Goal: Information Seeking & Learning: Learn about a topic

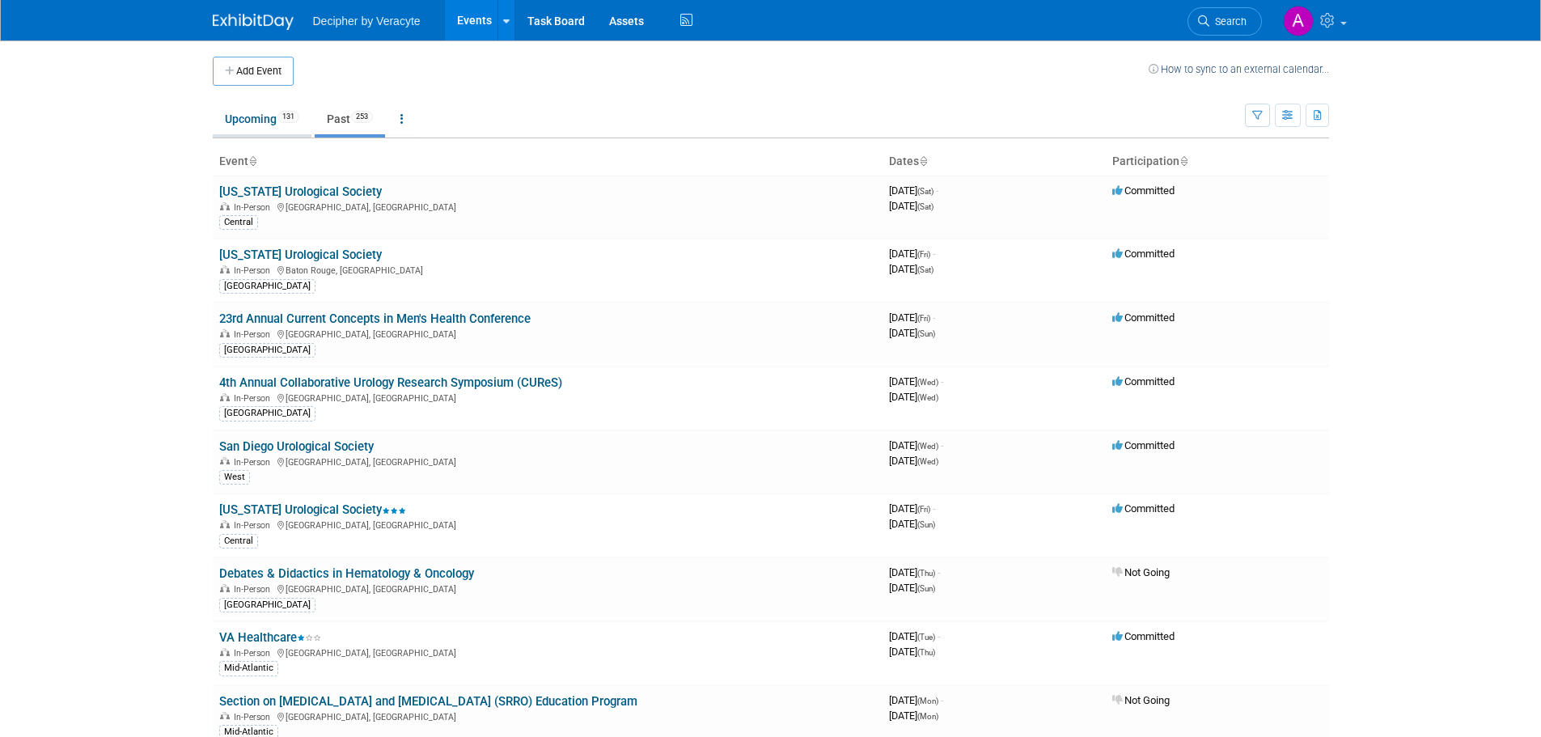
click at [258, 117] on link "Upcoming 131" at bounding box center [262, 119] width 99 height 31
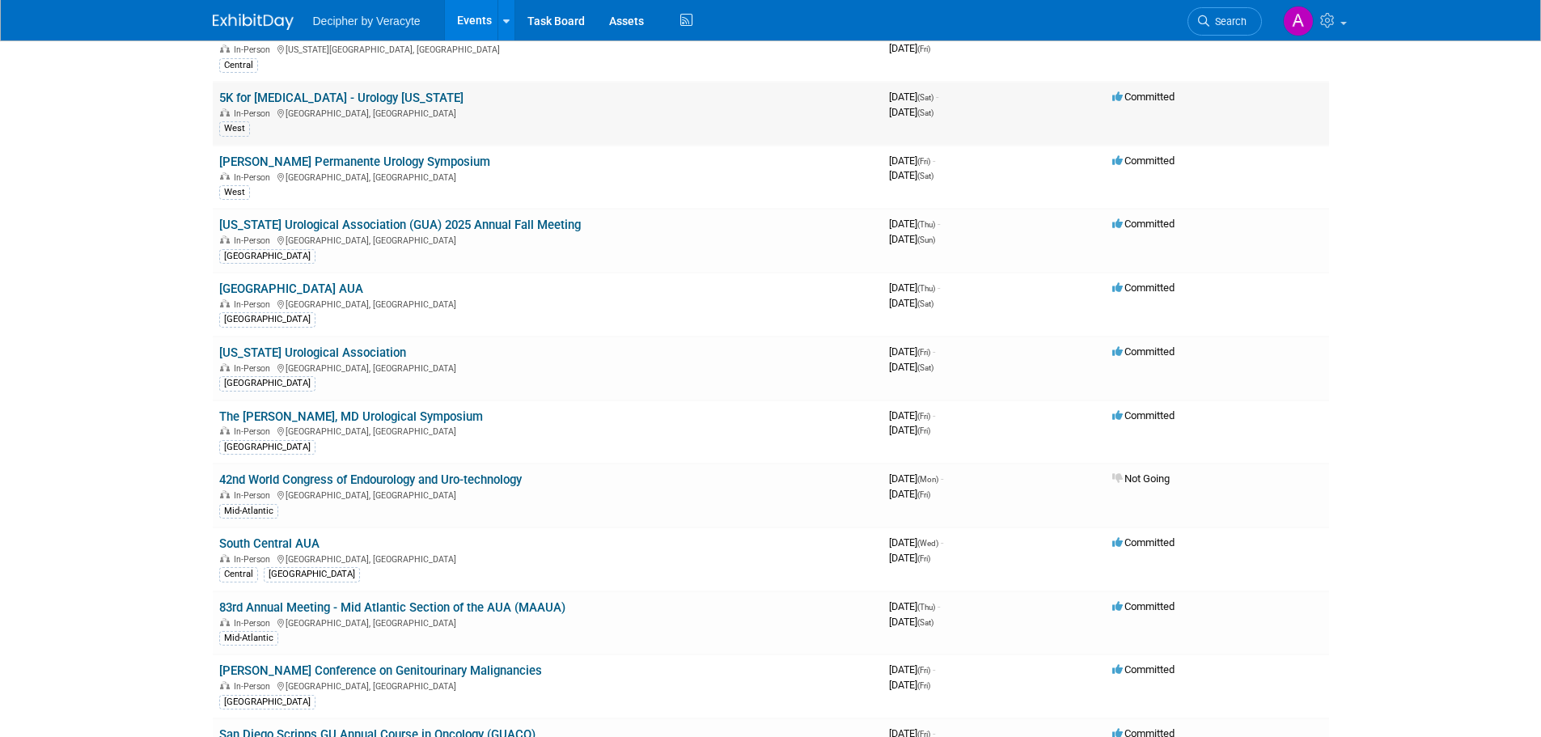
scroll to position [243, 0]
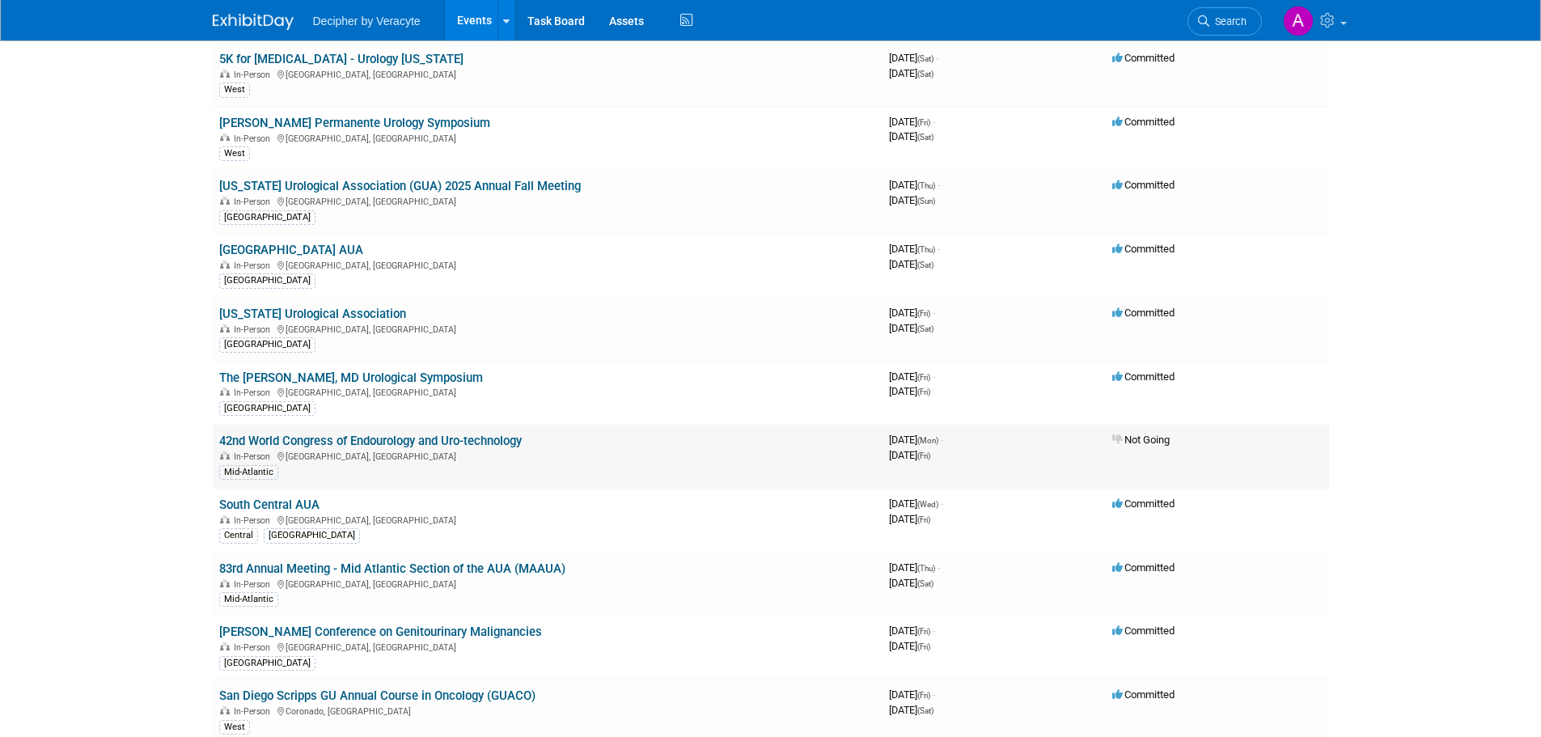
click at [534, 439] on td "42nd World Congress of Endourology and Uro-technology In-Person [GEOGRAPHIC_DAT…" at bounding box center [548, 457] width 670 height 64
drag, startPoint x: 322, startPoint y: 505, endPoint x: 218, endPoint y: 497, distance: 103.8
click at [218, 497] on td "South Central AUA In-Person [GEOGRAPHIC_DATA], [GEOGRAPHIC_DATA] [GEOGRAPHIC_DA…" at bounding box center [548, 521] width 670 height 64
copy link "South Central AUA"
drag, startPoint x: 339, startPoint y: 526, endPoint x: 308, endPoint y: 525, distance: 30.7
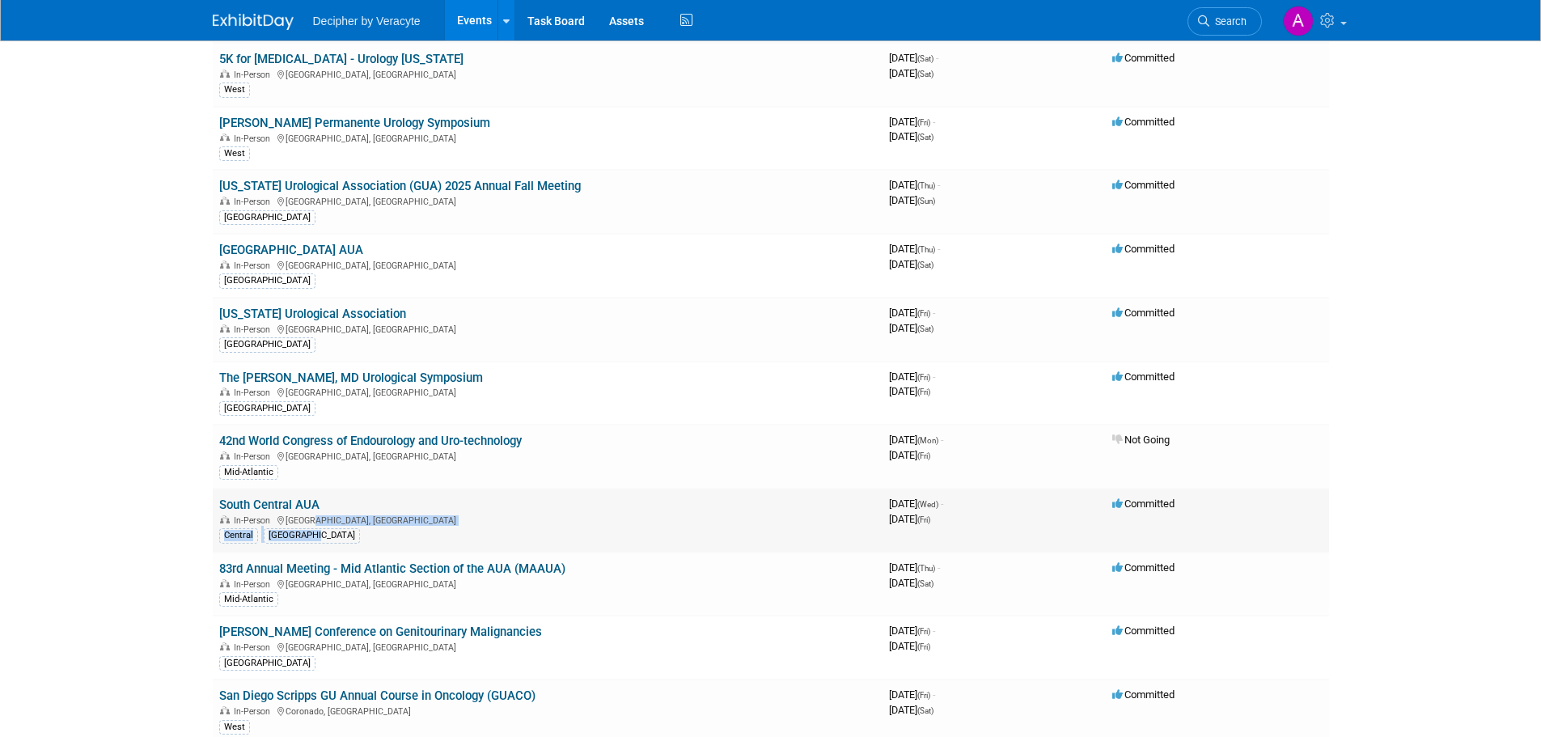
click at [308, 525] on td "South Central AUA In-Person [GEOGRAPHIC_DATA], [GEOGRAPHIC_DATA] [GEOGRAPHIC_DA…" at bounding box center [548, 521] width 670 height 64
click at [359, 532] on div "[GEOGRAPHIC_DATA]" at bounding box center [547, 534] width 657 height 17
drag, startPoint x: 343, startPoint y: 521, endPoint x: 287, endPoint y: 524, distance: 55.9
click at [287, 524] on div "In-Person [GEOGRAPHIC_DATA], [GEOGRAPHIC_DATA]" at bounding box center [547, 519] width 657 height 13
copy div "[GEOGRAPHIC_DATA], [GEOGRAPHIC_DATA]"
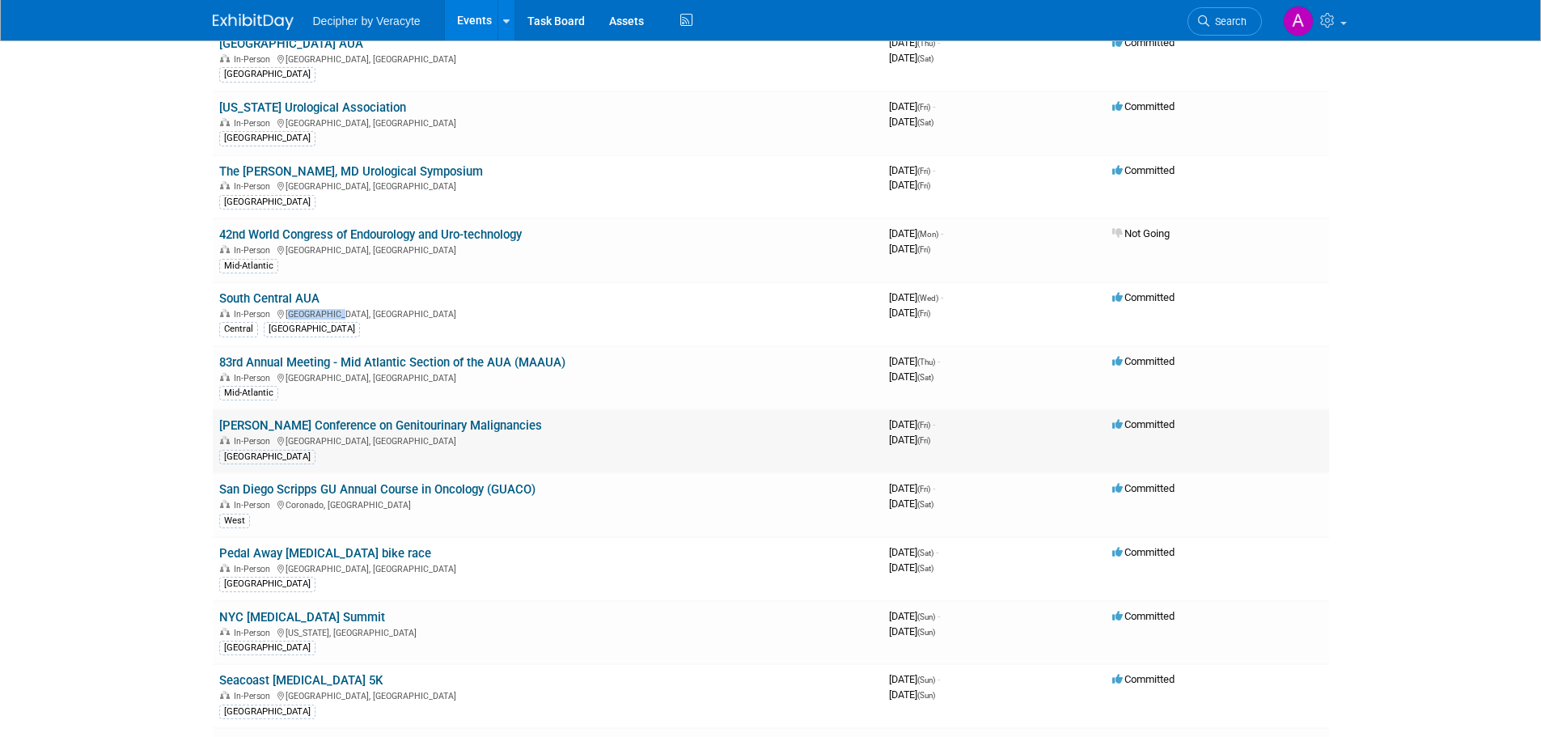
scroll to position [485, 0]
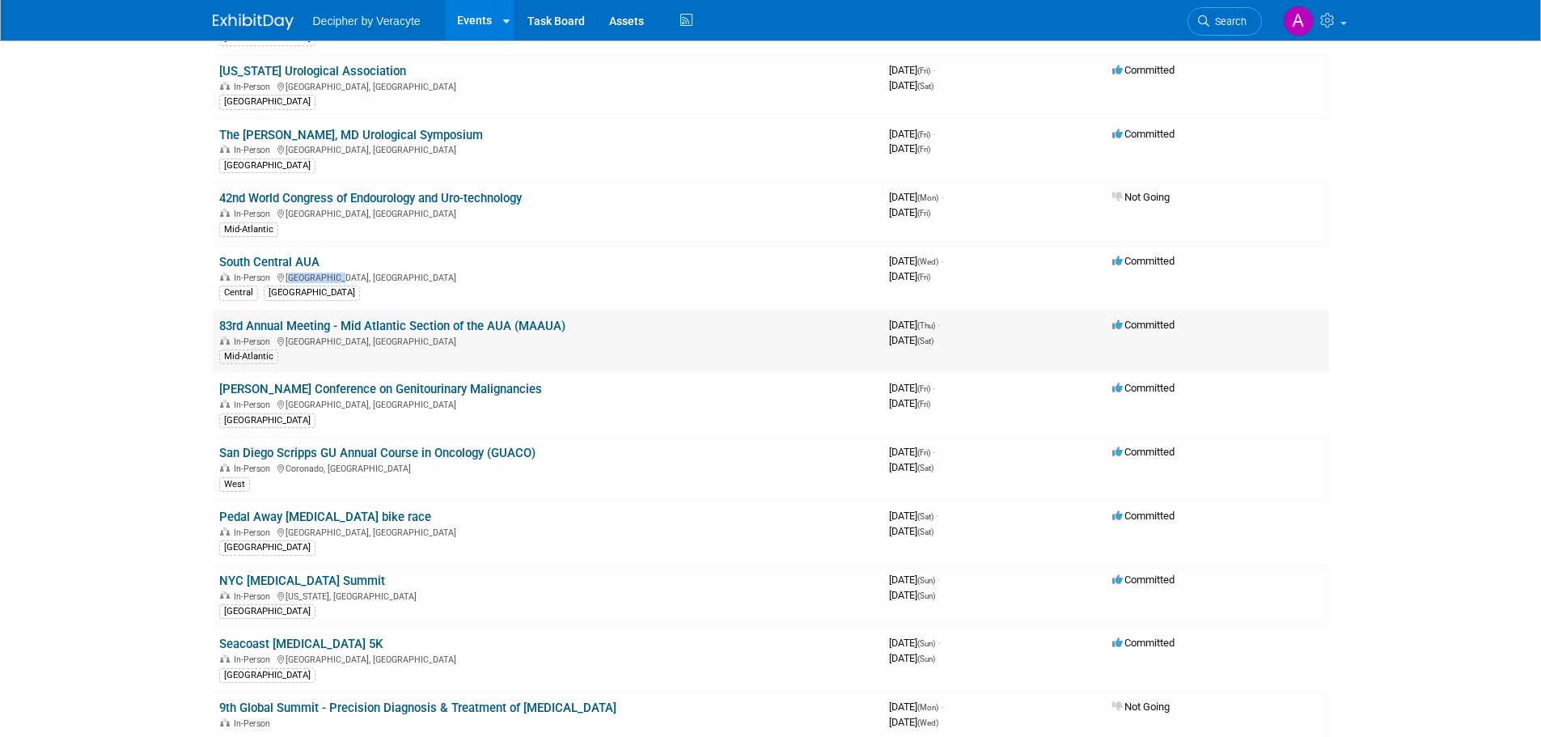
drag, startPoint x: 584, startPoint y: 323, endPoint x: 219, endPoint y: 328, distance: 364.8
click at [219, 328] on td "83rd Annual Meeting - Mid Atlantic Section of the AUA (MAAUA) In-Person [GEOGRA…" at bounding box center [548, 342] width 670 height 64
copy link "83rd Annual Meeting - Mid Atlantic Section of the AUA (MAAUA)"
drag, startPoint x: 366, startPoint y: 342, endPoint x: 287, endPoint y: 341, distance: 78.5
click at [287, 341] on div "In-Person [GEOGRAPHIC_DATA], [GEOGRAPHIC_DATA]" at bounding box center [547, 340] width 657 height 13
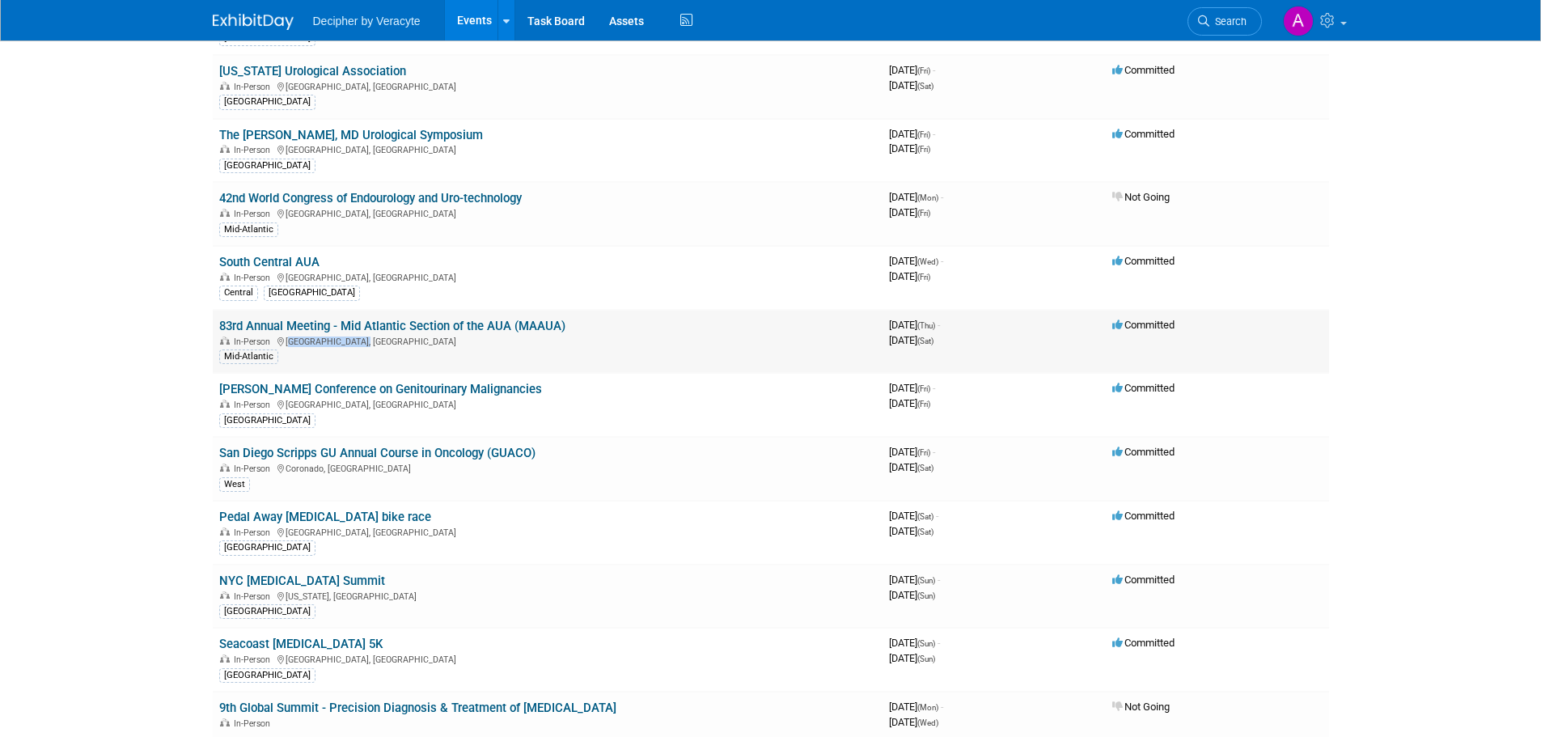
copy div "[GEOGRAPHIC_DATA], [GEOGRAPHIC_DATA]"
drag, startPoint x: 541, startPoint y: 389, endPoint x: 217, endPoint y: 393, distance: 324.4
click at [217, 393] on td "[PERSON_NAME] Conference on Genitourinary Malignancies In-Person [GEOGRAPHIC_DA…" at bounding box center [548, 405] width 670 height 64
copy link "[PERSON_NAME] Conference on Genitourinary Malignancies"
drag, startPoint x: 353, startPoint y: 404, endPoint x: 289, endPoint y: 407, distance: 63.9
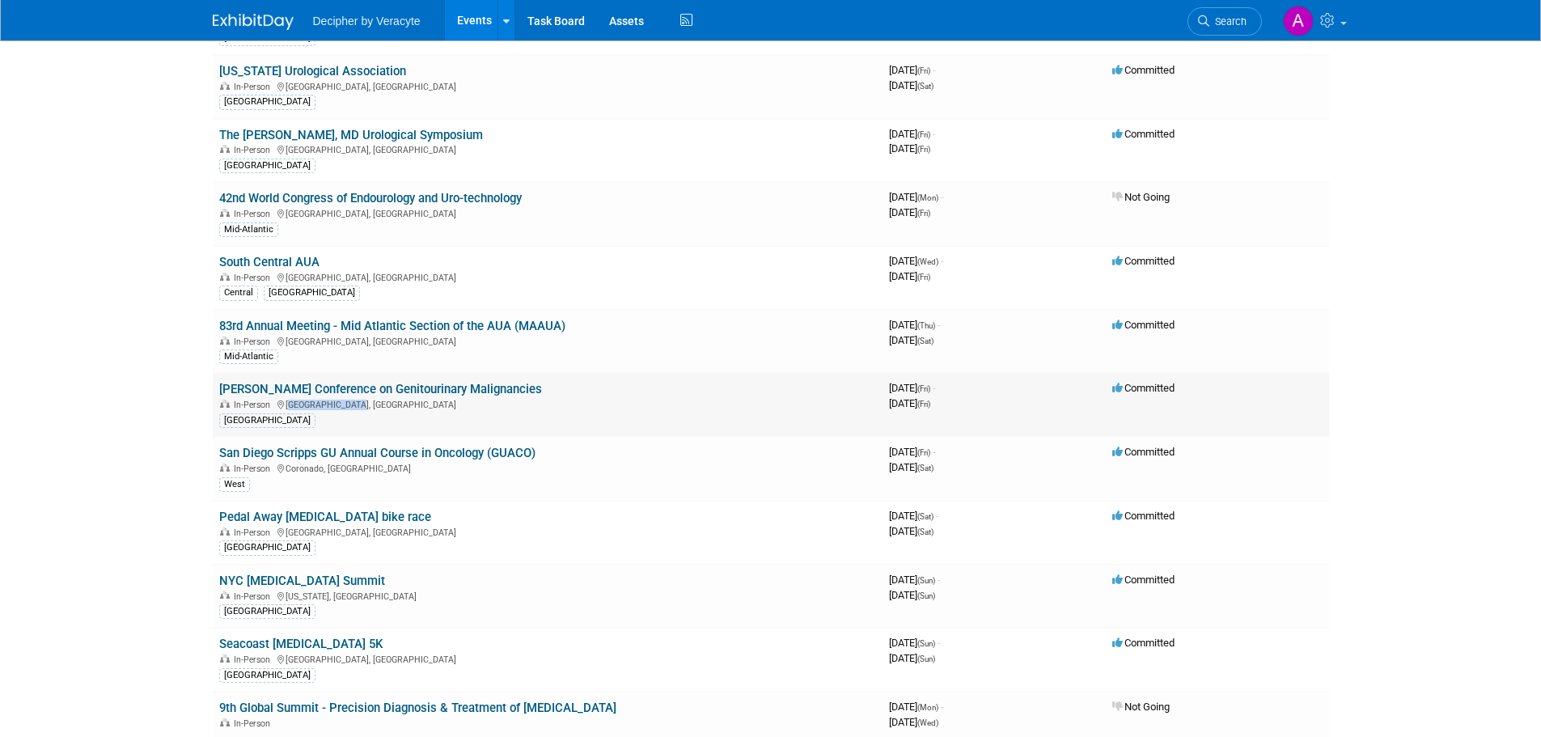
click at [289, 407] on div "In-Person [GEOGRAPHIC_DATA], [GEOGRAPHIC_DATA]" at bounding box center [547, 403] width 657 height 13
copy div "[GEOGRAPHIC_DATA], [GEOGRAPHIC_DATA]"
drag, startPoint x: 547, startPoint y: 452, endPoint x: 221, endPoint y: 451, distance: 325.9
click at [221, 451] on td "San Diego Scripps GU Annual Course in Oncology (GUACO) In-Person [GEOGRAPHIC_DA…" at bounding box center [548, 469] width 670 height 64
copy link "San Diego Scripps GU Annual Course in Oncology (GUACO)"
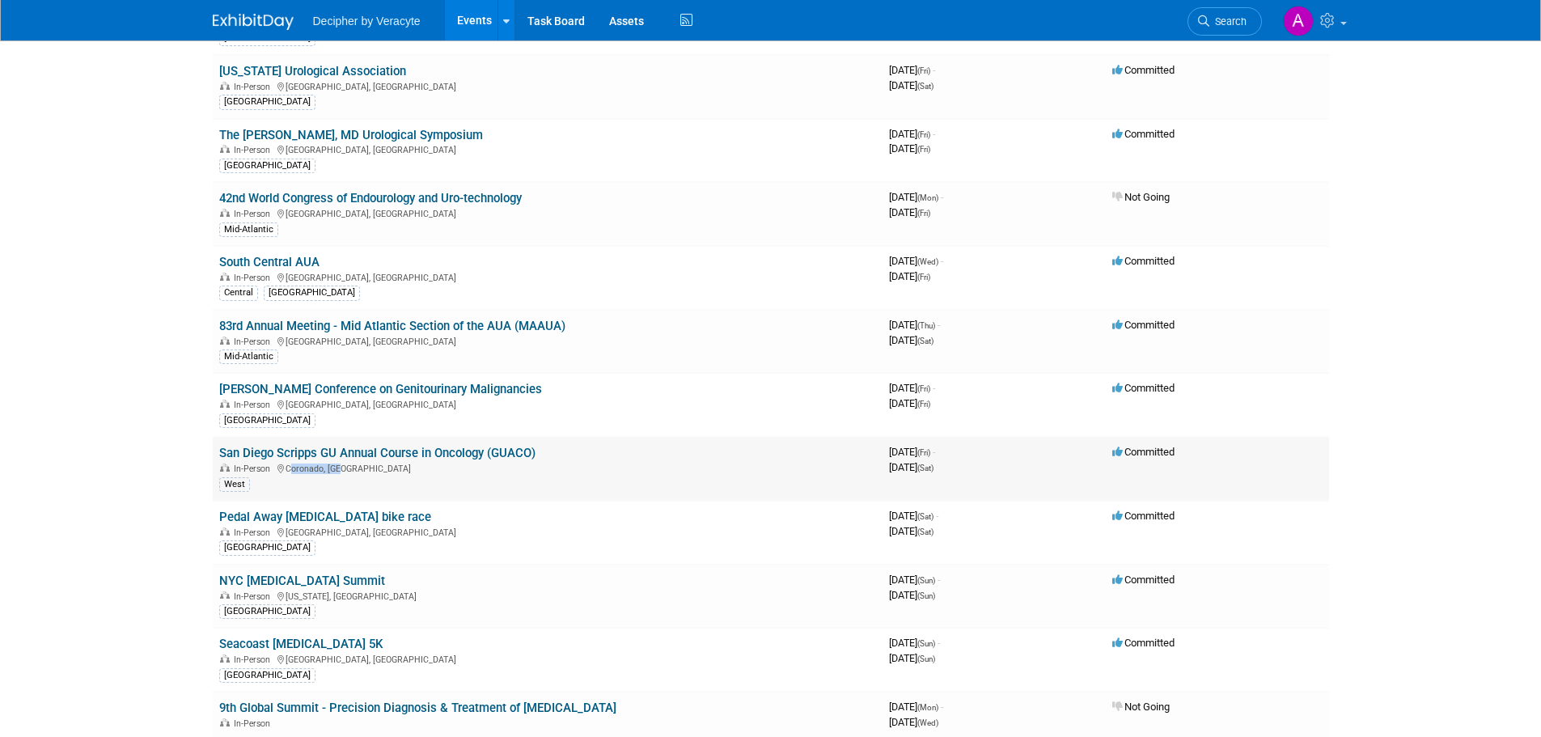
drag, startPoint x: 338, startPoint y: 468, endPoint x: 287, endPoint y: 470, distance: 51.0
click at [287, 470] on div "In-Person [GEOGRAPHIC_DATA], [GEOGRAPHIC_DATA]" at bounding box center [547, 467] width 657 height 13
copy div "Coronado, [GEOGRAPHIC_DATA]"
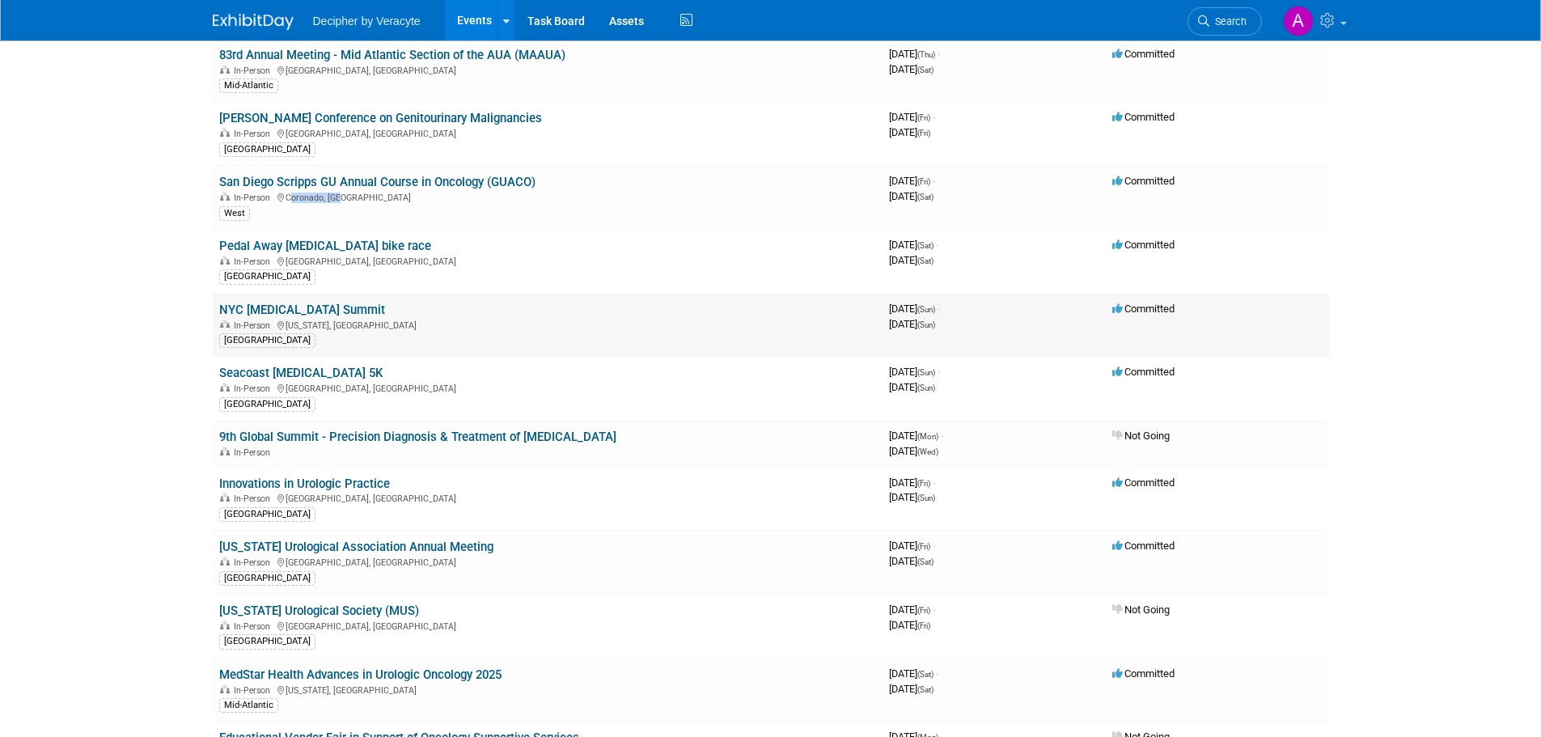
scroll to position [728, 0]
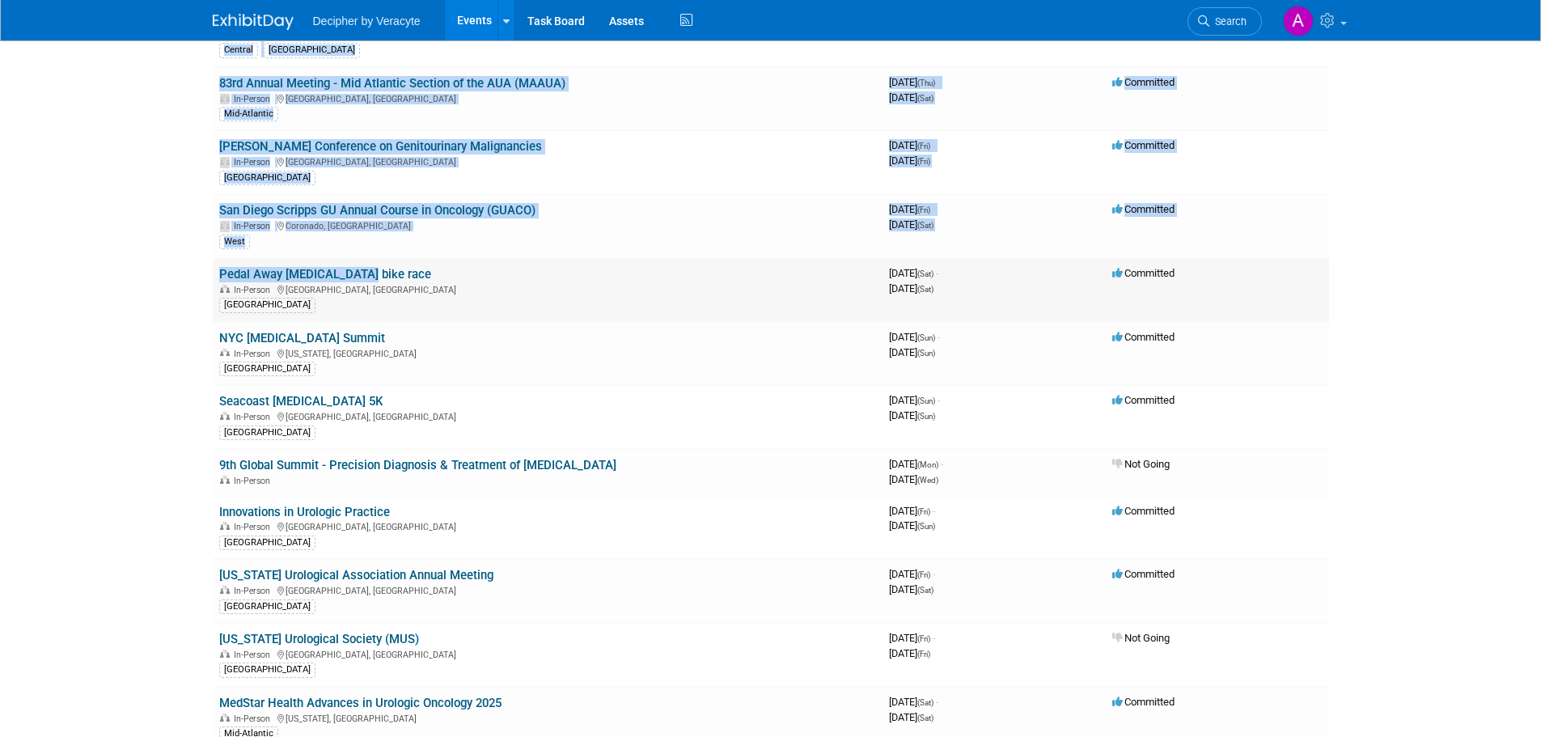
drag, startPoint x: 210, startPoint y: 274, endPoint x: 354, endPoint y: 274, distance: 144.0
drag, startPoint x: 430, startPoint y: 276, endPoint x: 219, endPoint y: 280, distance: 211.1
click at [219, 280] on td "Pedal Away [MEDICAL_DATA] bike race In-Person [GEOGRAPHIC_DATA], [GEOGRAPHIC_DA…" at bounding box center [548, 290] width 670 height 64
copy link "Pedal Away [MEDICAL_DATA] bike race"
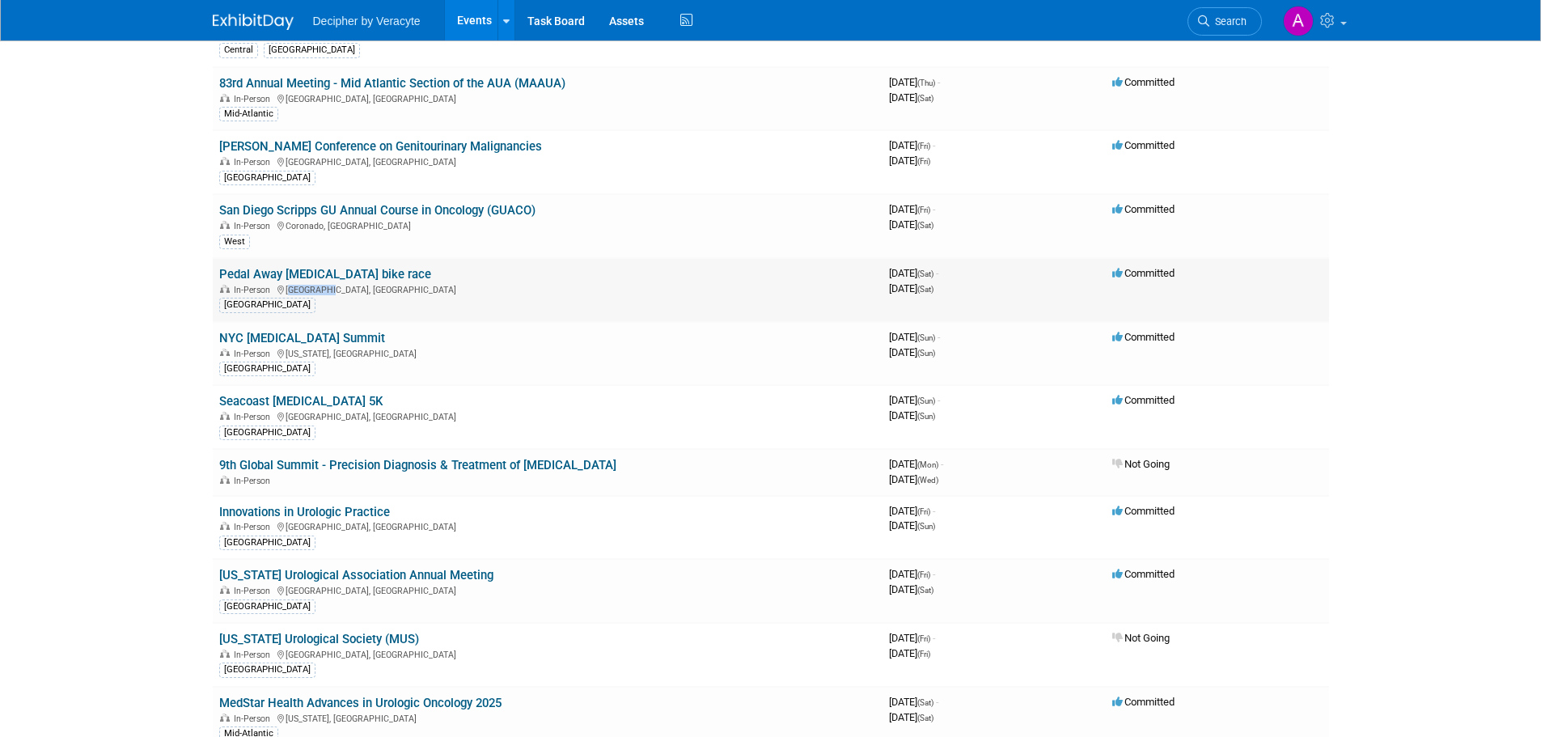
drag, startPoint x: 325, startPoint y: 292, endPoint x: 288, endPoint y: 294, distance: 37.2
click at [288, 294] on div "In-Person [GEOGRAPHIC_DATA], [GEOGRAPHIC_DATA]" at bounding box center [547, 288] width 657 height 13
copy div "[GEOGRAPHIC_DATA], [GEOGRAPHIC_DATA]"
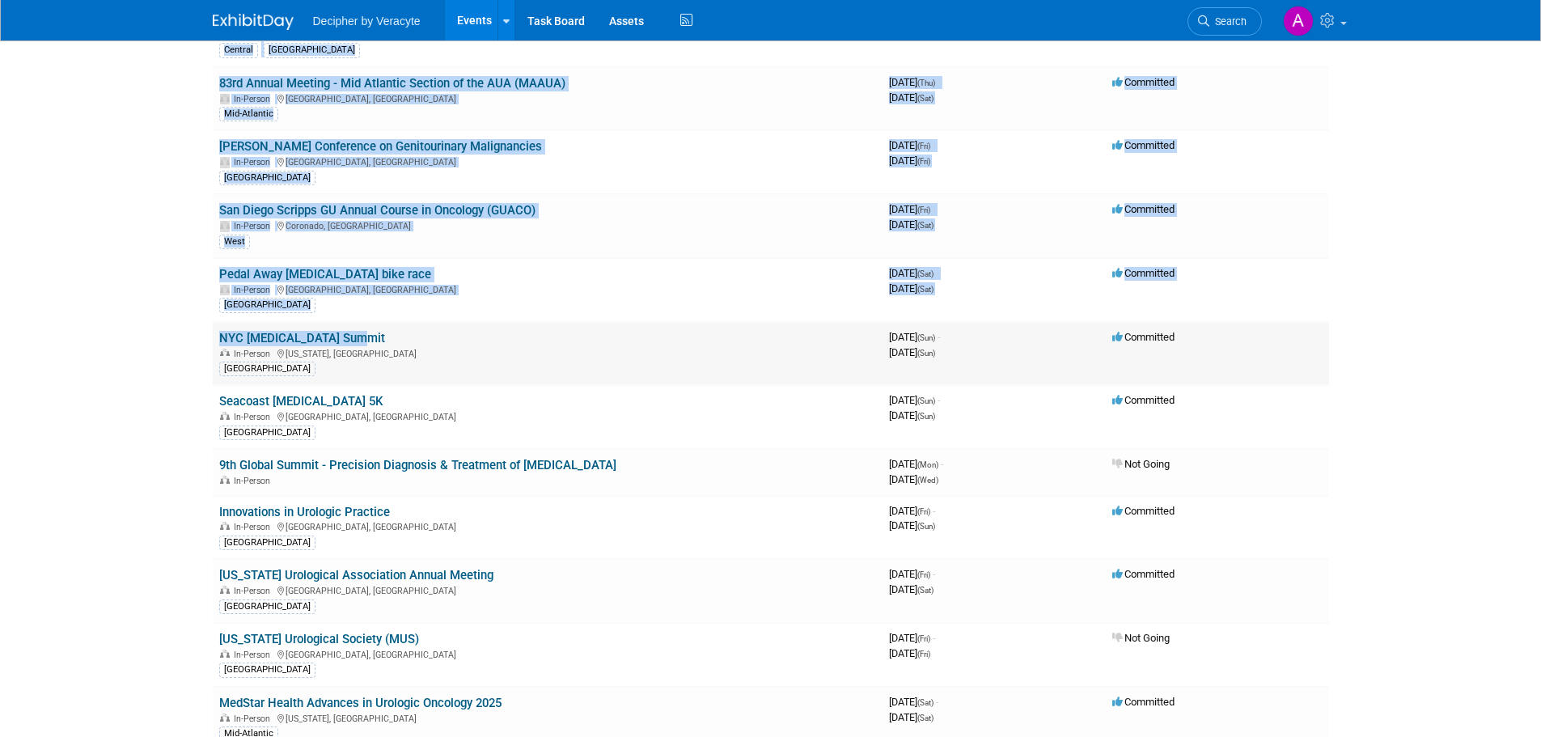
drag, startPoint x: 201, startPoint y: 338, endPoint x: 343, endPoint y: 341, distance: 141.6
drag, startPoint x: 386, startPoint y: 340, endPoint x: 221, endPoint y: 344, distance: 165.0
click at [221, 344] on td "NYC [MEDICAL_DATA] Summit In-Person [US_STATE], [GEOGRAPHIC_DATA] [GEOGRAPHIC_D…" at bounding box center [548, 354] width 670 height 64
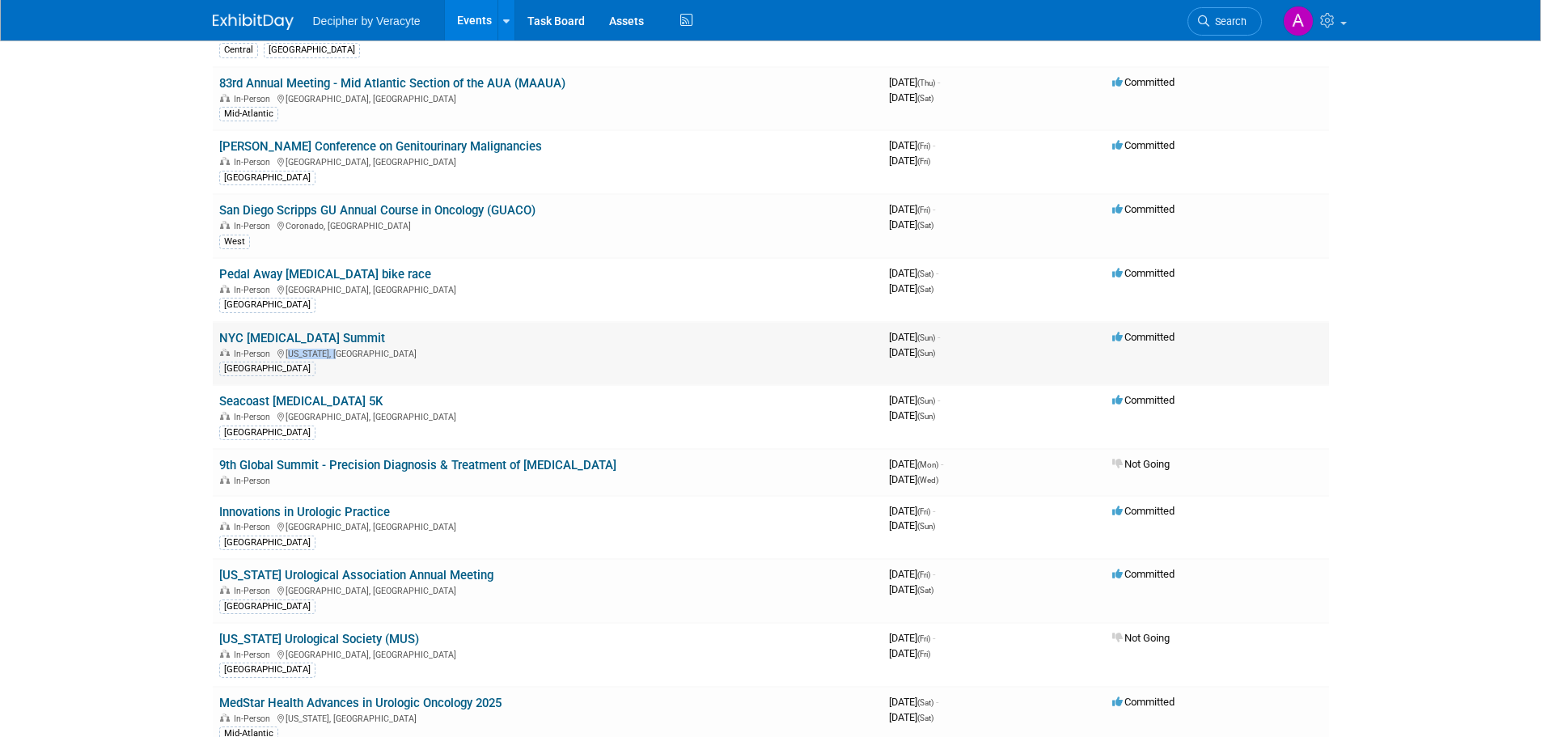
drag, startPoint x: 337, startPoint y: 352, endPoint x: 289, endPoint y: 359, distance: 49.1
click at [289, 359] on div "In-Person [US_STATE], [GEOGRAPHIC_DATA]" at bounding box center [547, 352] width 657 height 13
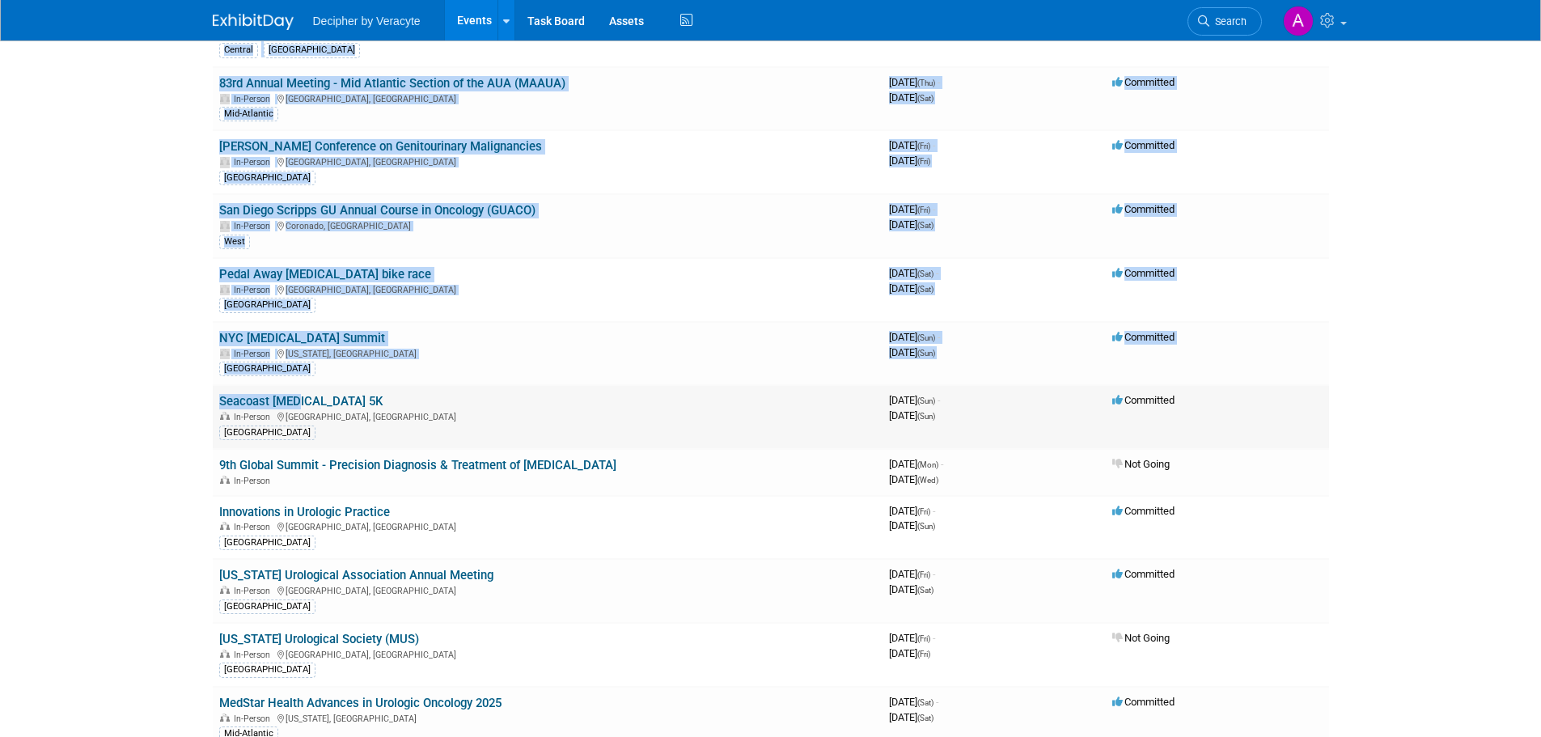
drag, startPoint x: 208, startPoint y: 403, endPoint x: 293, endPoint y: 403, distance: 84.9
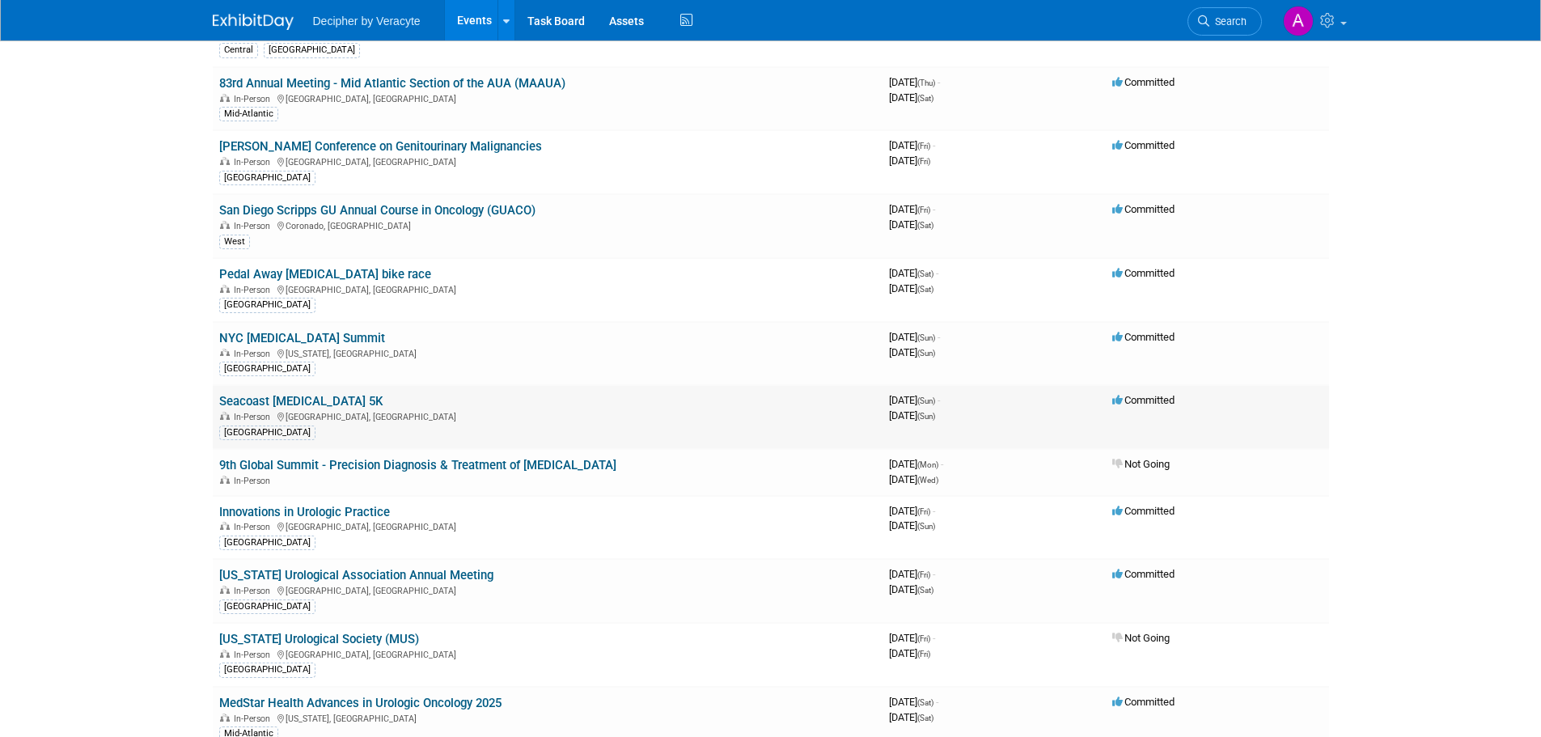
click at [345, 396] on td "Seacoast [MEDICAL_DATA] 5K In-Person [GEOGRAPHIC_DATA], [GEOGRAPHIC_DATA] [GEOG…" at bounding box center [548, 417] width 670 height 64
drag, startPoint x: 214, startPoint y: 398, endPoint x: 325, endPoint y: 406, distance: 111.1
click at [325, 406] on td "Seacoast [MEDICAL_DATA] 5K In-Person [GEOGRAPHIC_DATA], [GEOGRAPHIC_DATA] [GEOG…" at bounding box center [548, 417] width 670 height 64
drag, startPoint x: 353, startPoint y: 422, endPoint x: 337, endPoint y: 422, distance: 16.2
click at [337, 422] on td "Seacoast [MEDICAL_DATA] 5K In-Person [GEOGRAPHIC_DATA], [GEOGRAPHIC_DATA] [GEOG…" at bounding box center [548, 417] width 670 height 64
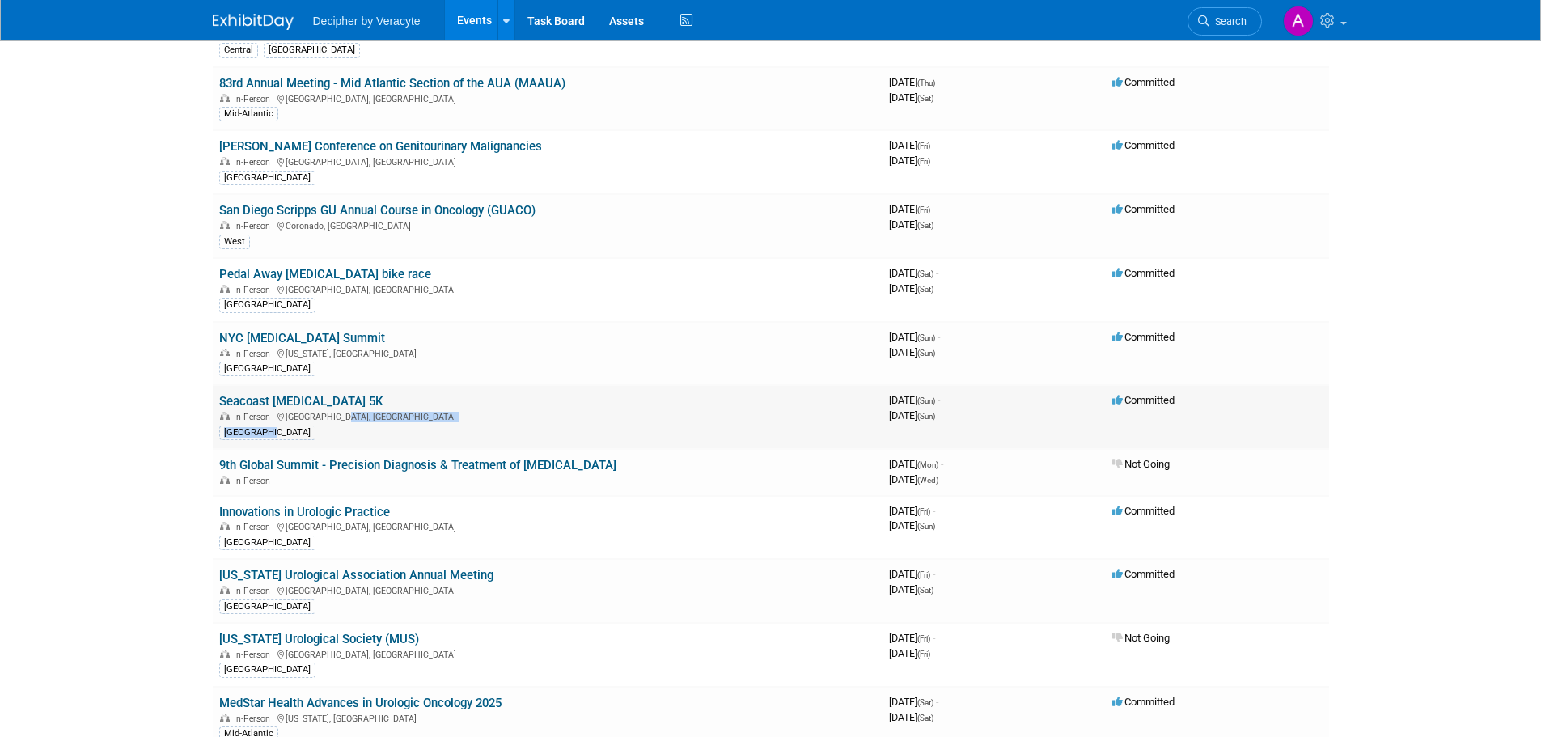
click at [375, 416] on div "In-Person [GEOGRAPHIC_DATA], [GEOGRAPHIC_DATA]" at bounding box center [547, 415] width 657 height 13
drag, startPoint x: 353, startPoint y: 417, endPoint x: 286, endPoint y: 418, distance: 66.3
click at [286, 418] on div "In-Person [GEOGRAPHIC_DATA], [GEOGRAPHIC_DATA]" at bounding box center [547, 415] width 657 height 13
drag, startPoint x: 414, startPoint y: 510, endPoint x: 213, endPoint y: 508, distance: 201.4
click at [213, 508] on td "Innovations in Urologic Practice In-Person [GEOGRAPHIC_DATA], [GEOGRAPHIC_DATA]…" at bounding box center [548, 528] width 670 height 64
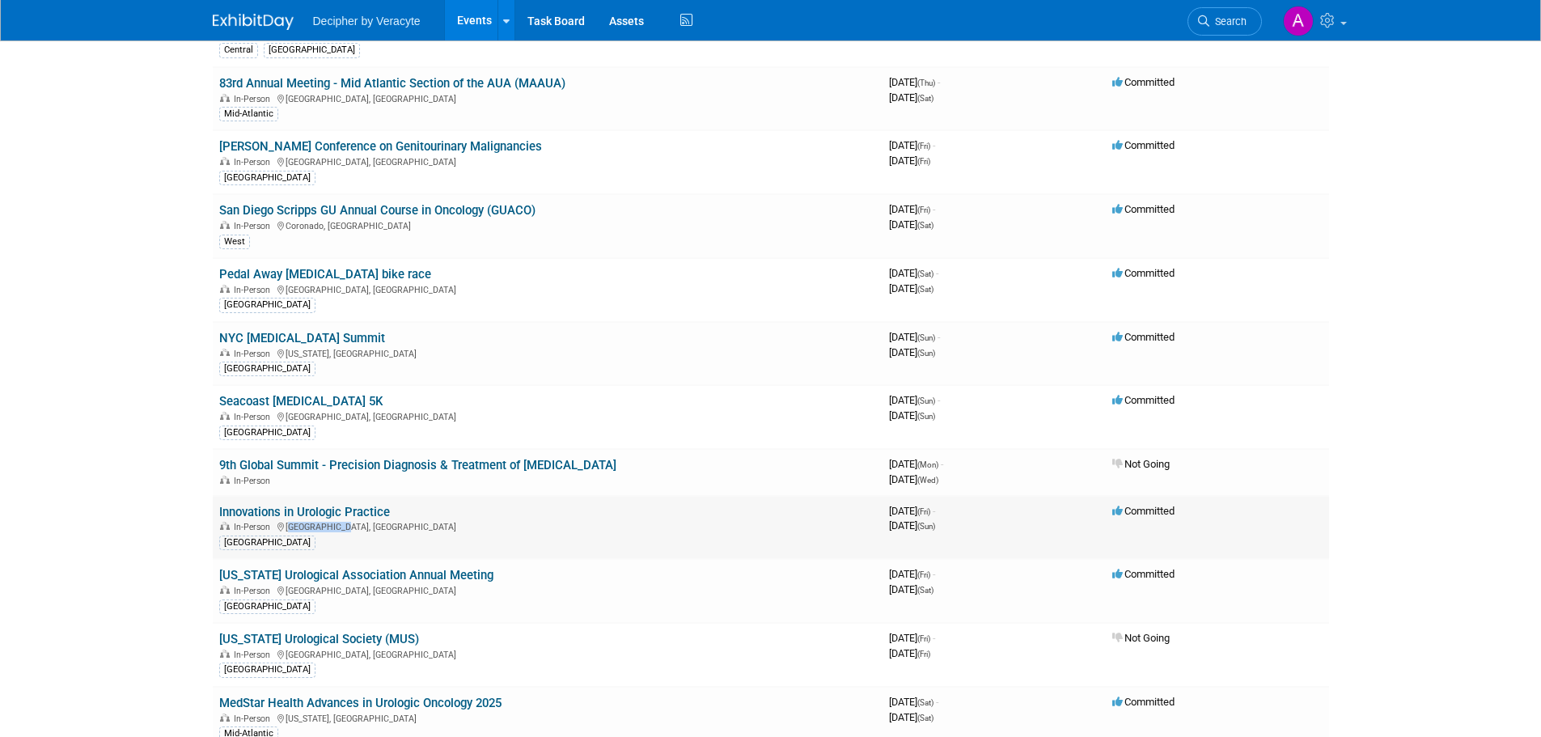
drag, startPoint x: 345, startPoint y: 529, endPoint x: 288, endPoint y: 529, distance: 57.4
click at [288, 529] on div "In-Person [GEOGRAPHIC_DATA], [GEOGRAPHIC_DATA]" at bounding box center [547, 525] width 657 height 13
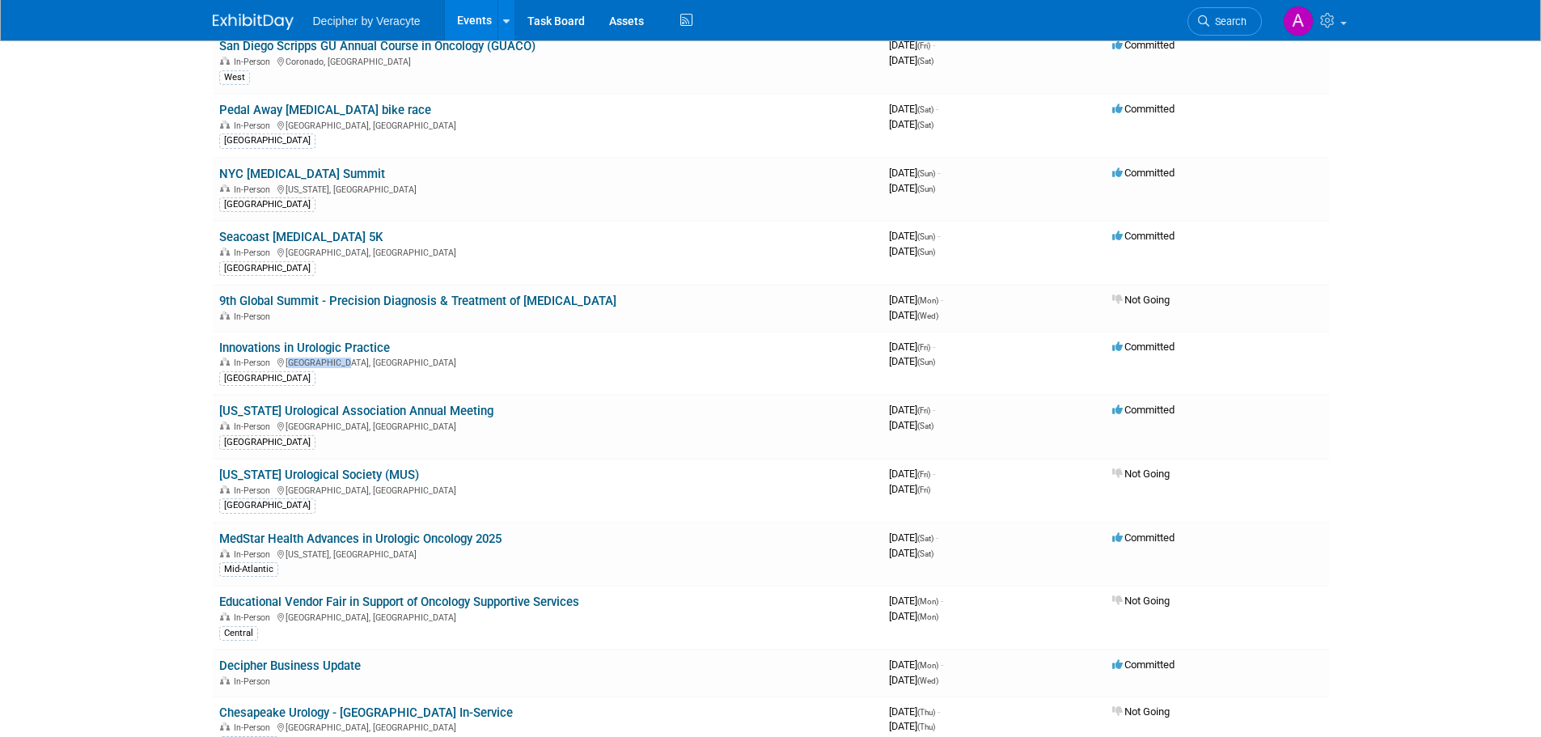
scroll to position [890, 0]
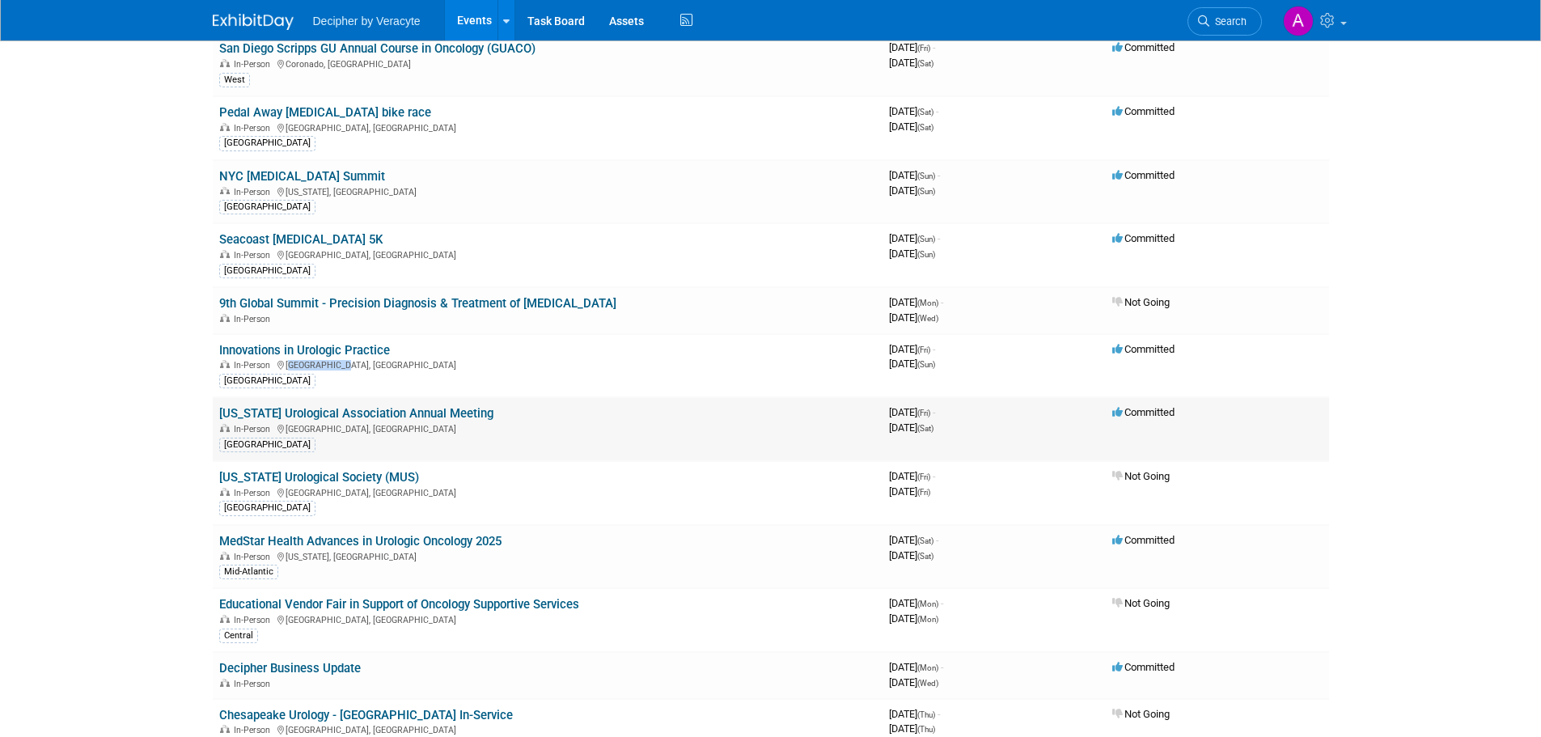
drag, startPoint x: 531, startPoint y: 411, endPoint x: 218, endPoint y: 415, distance: 313.0
click at [218, 415] on td "[US_STATE] Urological Association Annual Meeting In-Person [GEOGRAPHIC_DATA], […" at bounding box center [548, 429] width 670 height 64
drag, startPoint x: 341, startPoint y: 430, endPoint x: 289, endPoint y: 429, distance: 52.6
click at [289, 429] on div "In-Person [GEOGRAPHIC_DATA], [GEOGRAPHIC_DATA]" at bounding box center [547, 427] width 657 height 13
